Goal: Find contact information: Find contact information

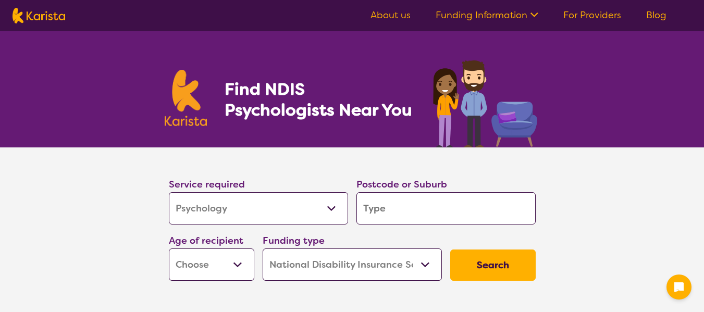
select select "Psychology"
select select "NDIS"
select select "Psychology"
select select "NDIS"
click at [396, 206] on input "search" at bounding box center [445, 208] width 179 height 32
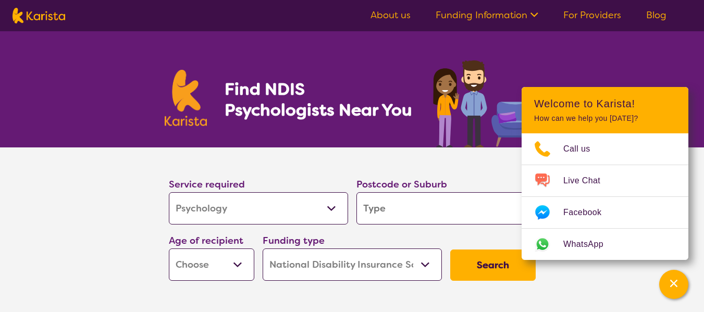
type input "r"
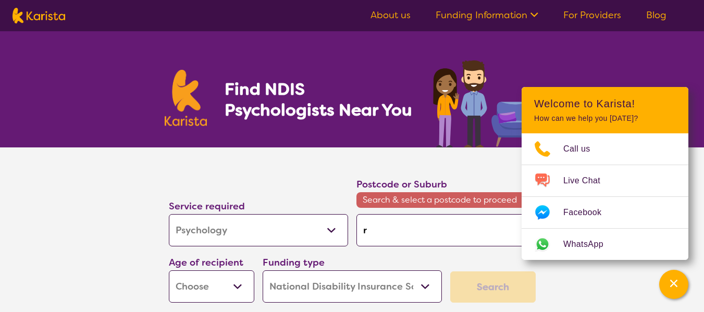
type input "ri"
type input "ric"
type input "rich"
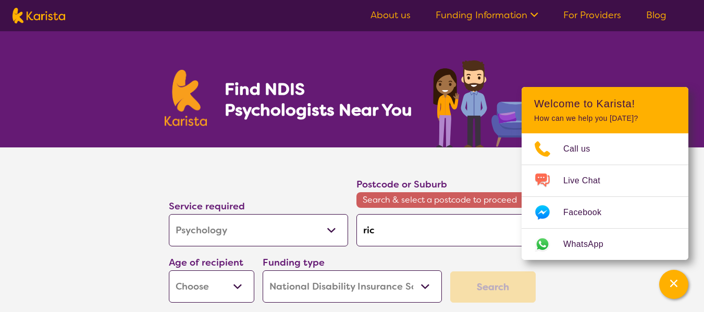
type input "rich"
type input "richm"
type input "richmo"
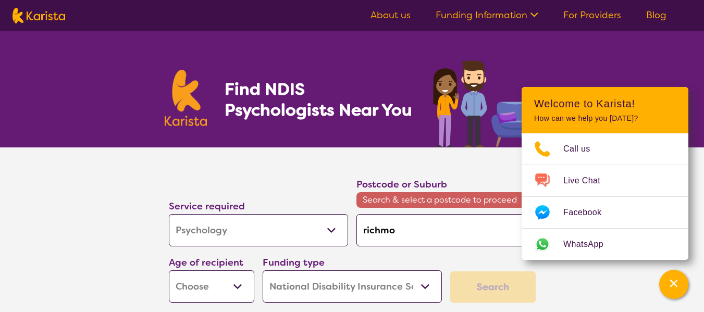
type input "richmon"
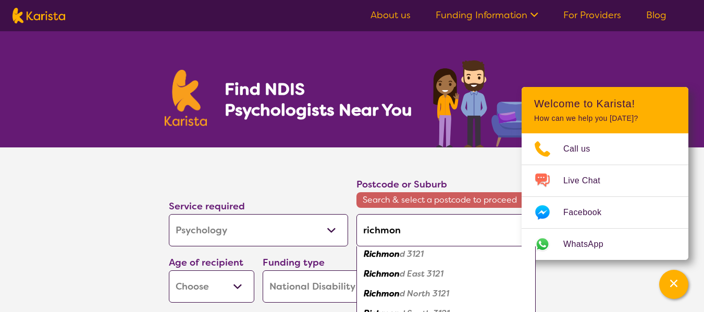
scroll to position [102, 0]
click at [390, 261] on em "Richmon" at bounding box center [382, 256] width 36 height 11
type input "3121"
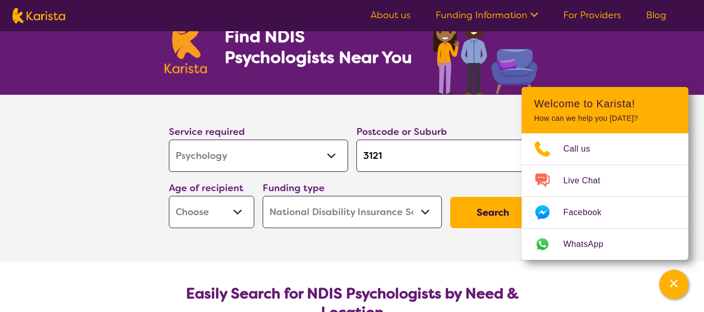
scroll to position [156, 0]
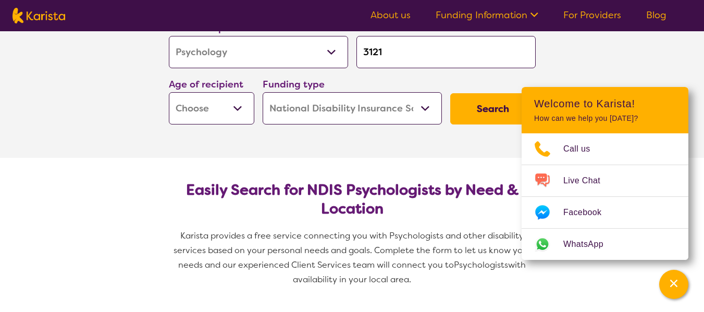
click at [219, 105] on select "Early Childhood - 0 to 9 Child - 10 to 11 Adolescent - 12 to 17 Adult - 18 to 6…" at bounding box center [211, 108] width 85 height 32
select select "AD"
click at [169, 92] on select "Early Childhood - 0 to 9 Child - 10 to 11 Adolescent - 12 to 17 Adult - 18 to 6…" at bounding box center [211, 108] width 85 height 32
select select "AD"
click at [475, 107] on button "Search" at bounding box center [492, 108] width 85 height 31
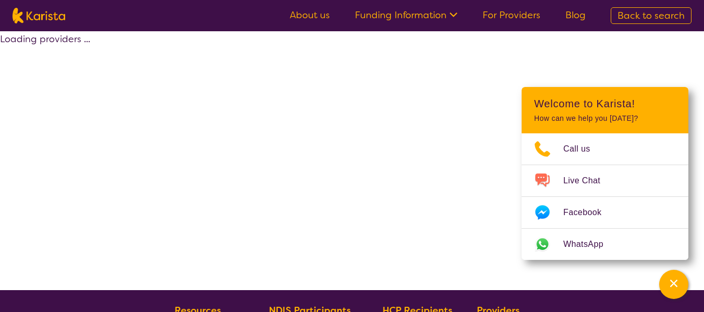
select select "by_score"
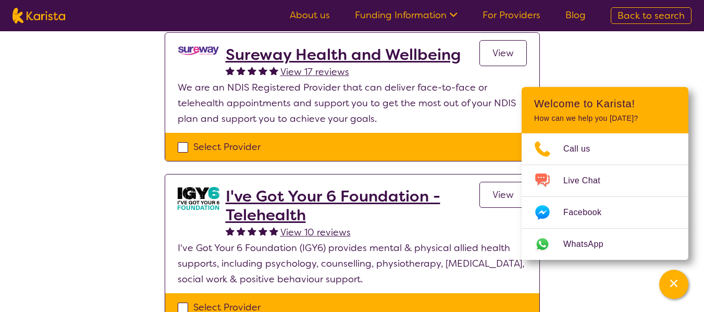
scroll to position [52, 0]
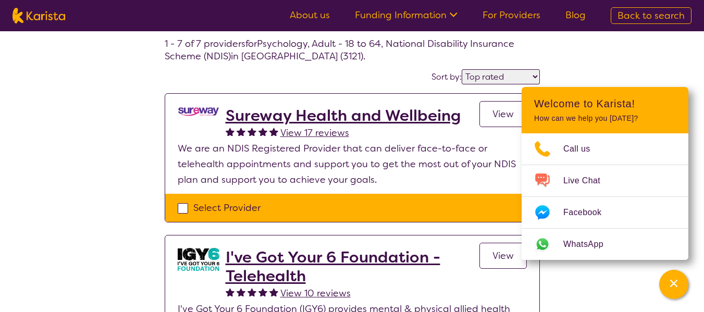
click at [300, 115] on h2 "Sureway Health and Wellbeing" at bounding box center [343, 115] width 235 height 19
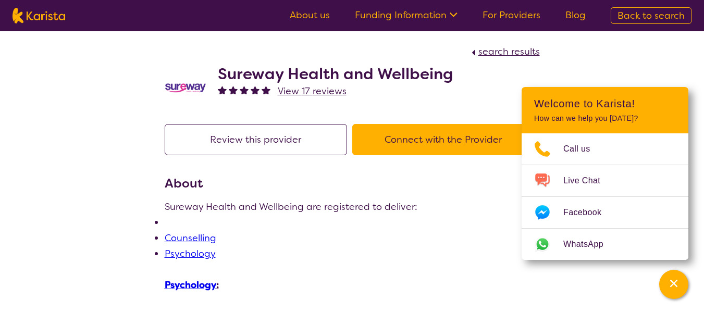
click at [289, 72] on h2 "Sureway Health and Wellbeing" at bounding box center [335, 74] width 235 height 19
click at [398, 147] on button "Connect with the Provider" at bounding box center [443, 139] width 182 height 31
